Goal: Check status: Check status

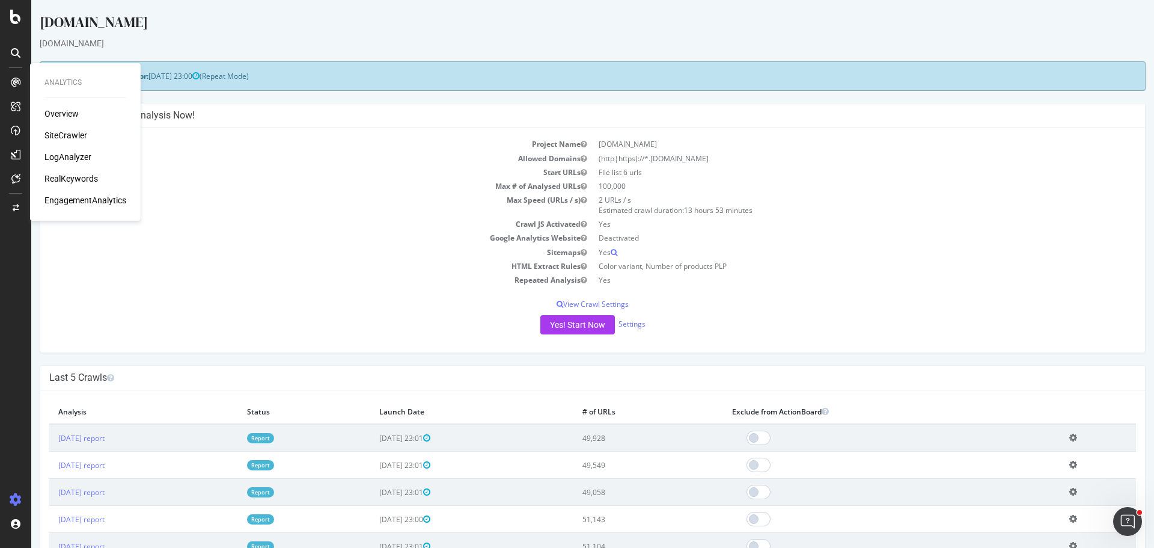
click at [66, 132] on div "SiteCrawler" at bounding box center [65, 135] width 43 height 12
